Goal: Transaction & Acquisition: Purchase product/service

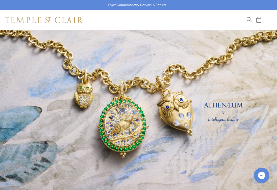
click at [266, 18] on button "Open navigation" at bounding box center [269, 20] width 6 height 6
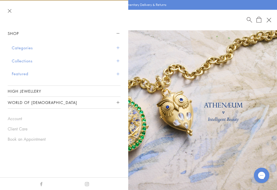
click at [20, 74] on button "Featured" at bounding box center [66, 73] width 109 height 13
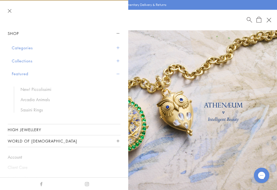
click at [27, 86] on link "New! Piccolissimi" at bounding box center [68, 89] width 95 height 6
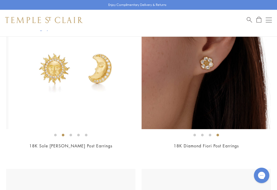
scroll to position [621, 0]
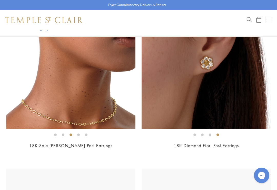
click at [35, 99] on img at bounding box center [70, 63] width 129 height 129
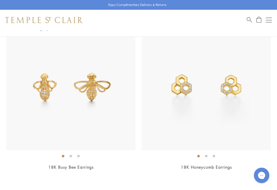
scroll to position [2118, 0]
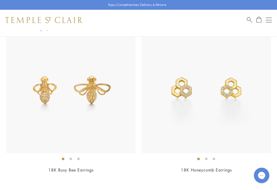
click at [269, 18] on div "Open navigation" at bounding box center [269, 18] width 6 height 0
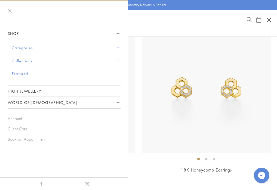
click at [18, 48] on button "Categories" at bounding box center [66, 47] width 109 height 13
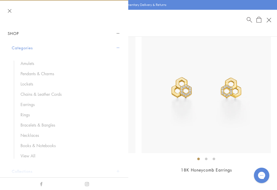
click at [26, 114] on link "Rings" at bounding box center [68, 115] width 95 height 6
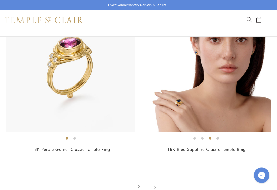
scroll to position [3972, 0]
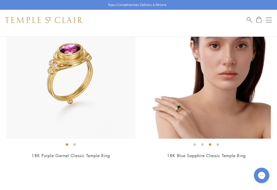
click at [199, 70] on img at bounding box center [206, 73] width 129 height 129
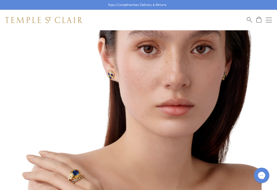
click at [252, 96] on img at bounding box center [131, 106] width 262 height 262
click at [133, 135] on img at bounding box center [131, 106] width 262 height 262
